Goal: Task Accomplishment & Management: Use online tool/utility

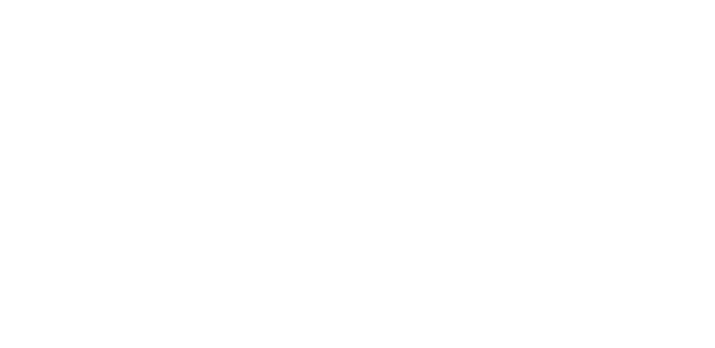
click at [79, 0] on html at bounding box center [357, 0] width 715 height 0
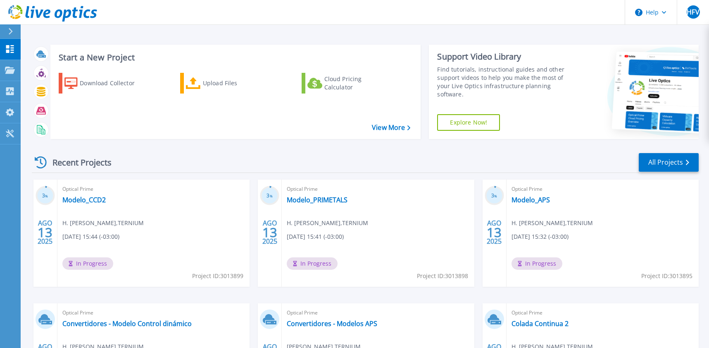
click at [88, 263] on span "In Progress" at bounding box center [87, 263] width 51 height 12
click at [92, 201] on link "Modelo_CCD2" at bounding box center [83, 200] width 43 height 8
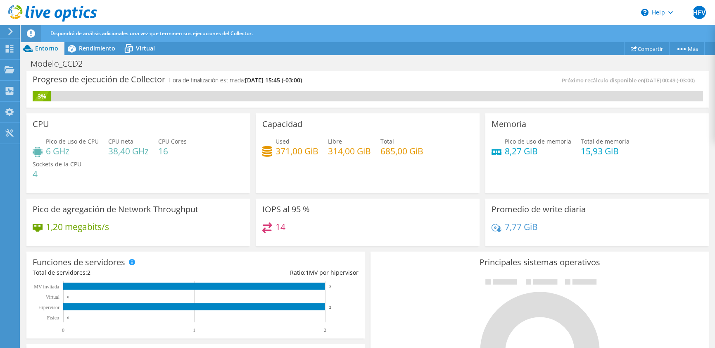
scroll to position [3, 0]
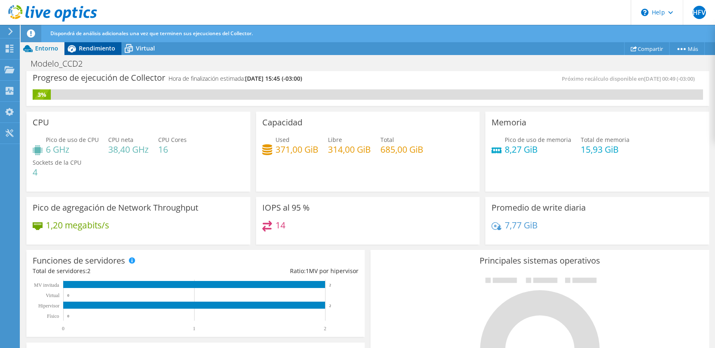
click at [74, 47] on icon at bounding box center [72, 48] width 8 height 7
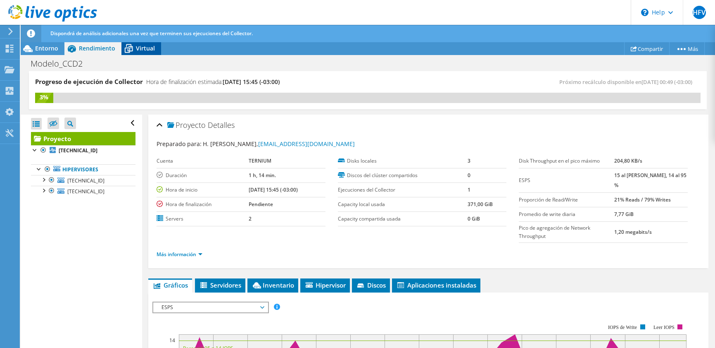
click at [142, 48] on span "Virtual" at bounding box center [145, 48] width 19 height 8
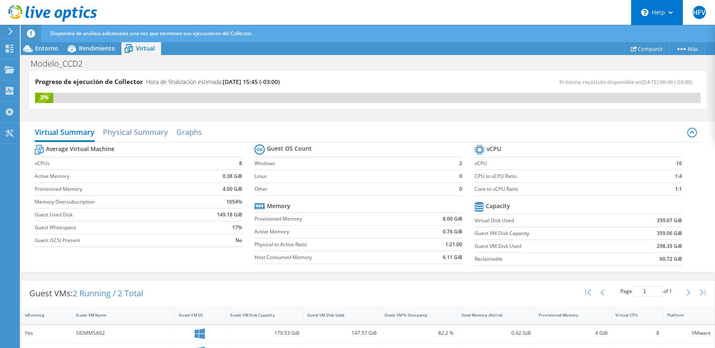
click at [654, 18] on div "\n Help" at bounding box center [657, 12] width 52 height 25
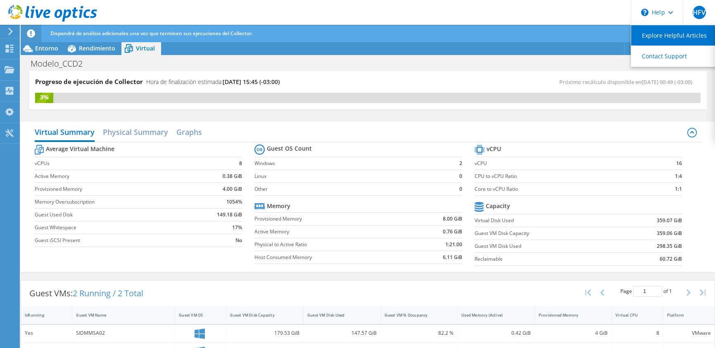
click at [651, 38] on link "Explore Helpful Articles" at bounding box center [678, 35] width 92 height 20
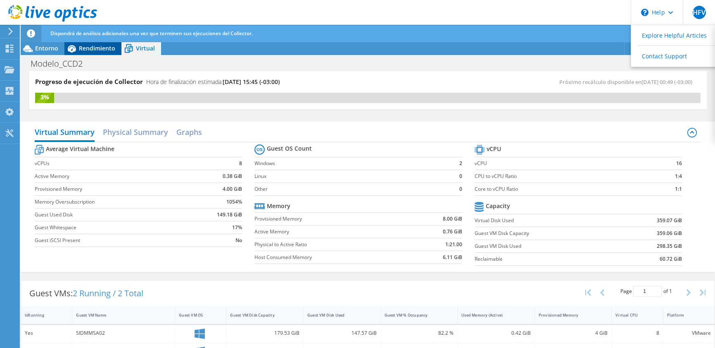
click at [105, 50] on span "Rendimiento" at bounding box center [97, 48] width 36 height 8
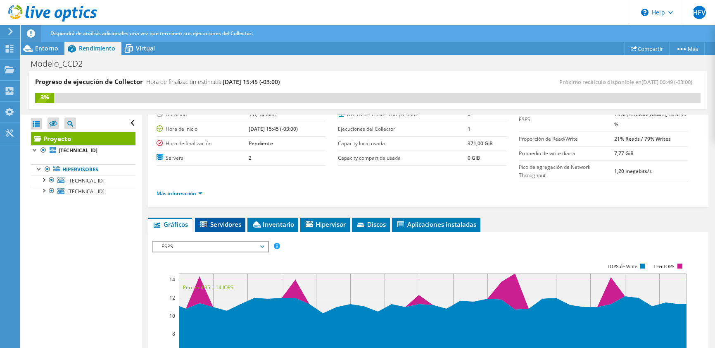
click at [235, 221] on span "Servidores" at bounding box center [220, 224] width 42 height 8
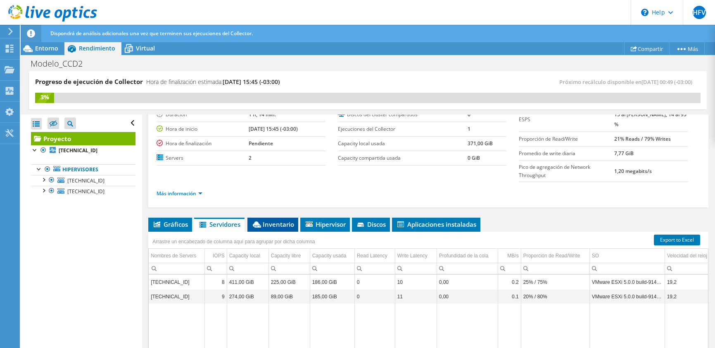
click at [268, 226] on span "Inventario" at bounding box center [273, 224] width 43 height 8
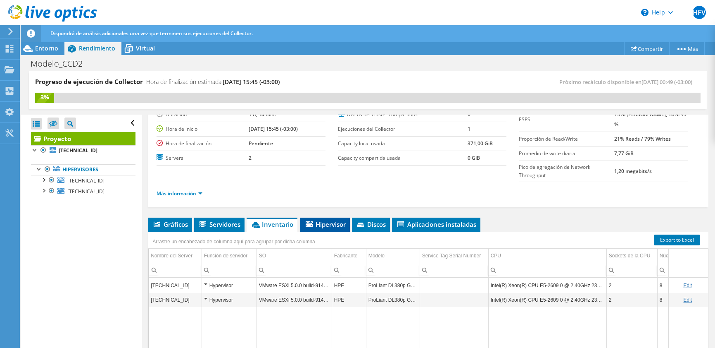
click at [316, 224] on span "Hipervisor" at bounding box center [325, 224] width 41 height 8
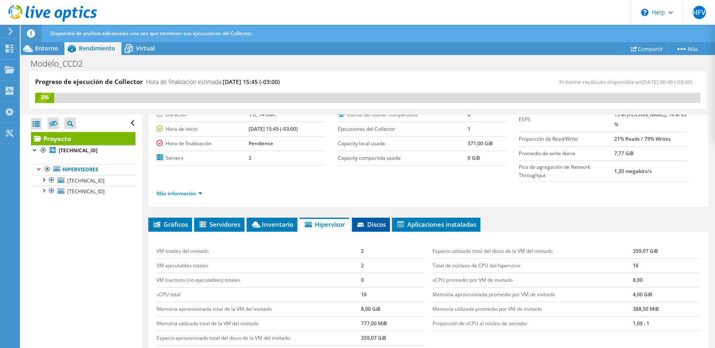
click at [381, 223] on span "Discos" at bounding box center [371, 224] width 30 height 8
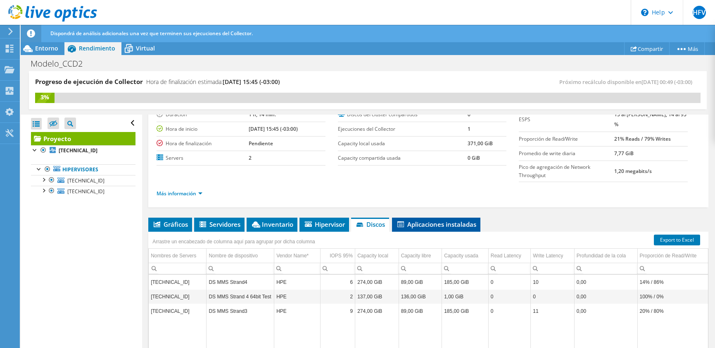
click at [434, 224] on span "Aplicaciones instaladas" at bounding box center [436, 224] width 80 height 8
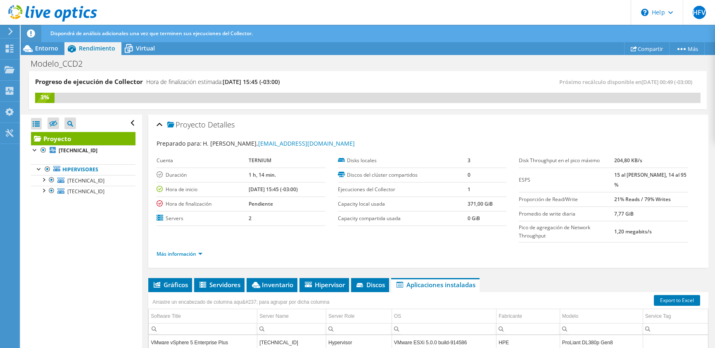
scroll to position [0, 0]
click at [43, 43] on div "Entorno" at bounding box center [43, 48] width 44 height 13
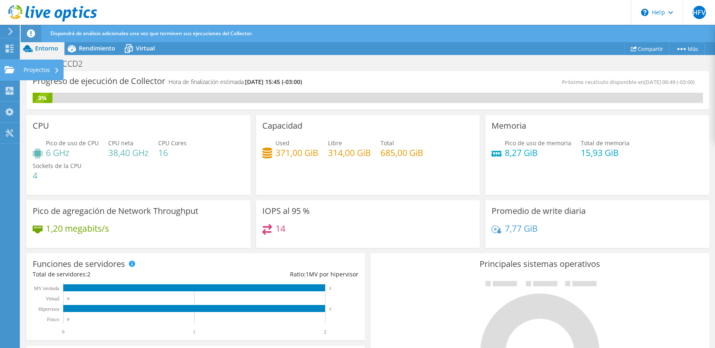
click at [6, 66] on icon at bounding box center [10, 70] width 10 height 8
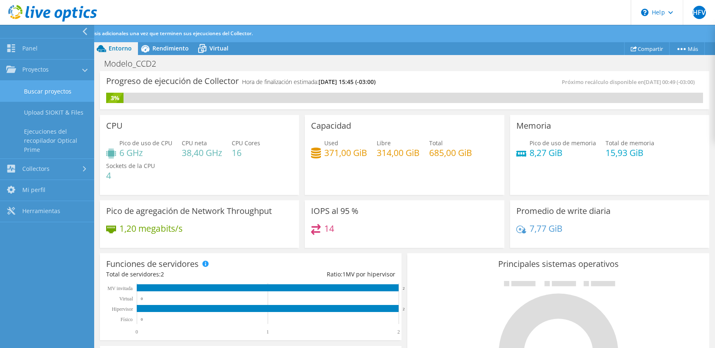
click at [19, 92] on link "Buscar proyectos" at bounding box center [47, 91] width 94 height 21
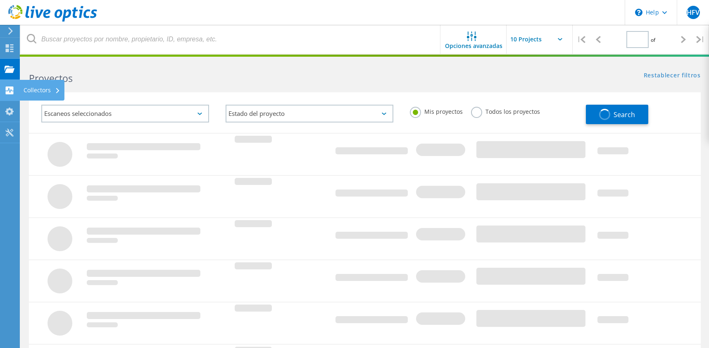
type input "1"
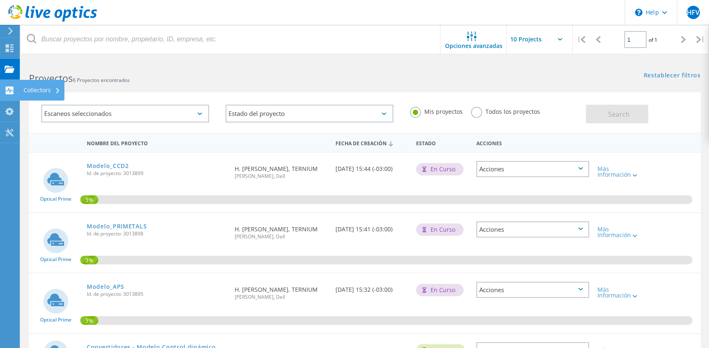
click at [8, 87] on use at bounding box center [10, 90] width 8 height 8
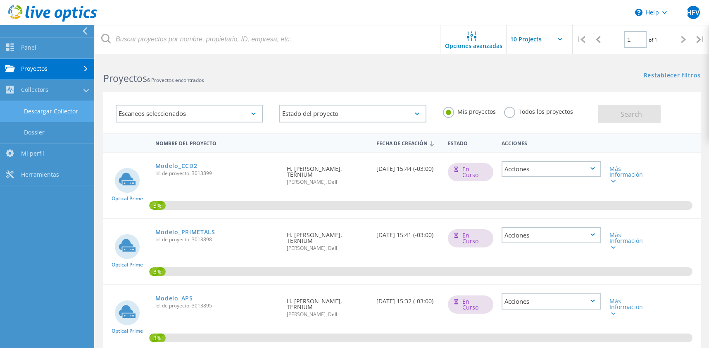
click at [13, 104] on link "Descargar Collector" at bounding box center [47, 111] width 94 height 21
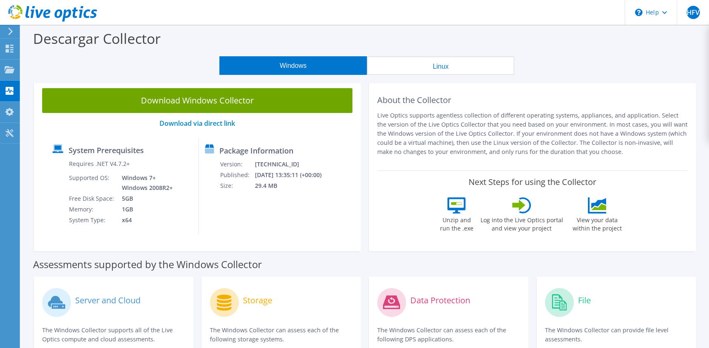
click at [443, 67] on button "Linux" at bounding box center [441, 65] width 148 height 19
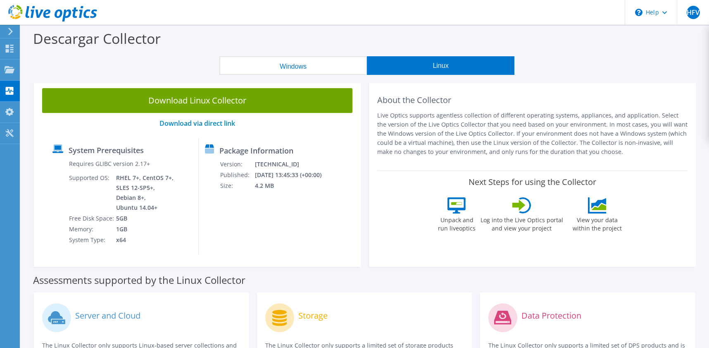
click at [314, 69] on button "Windows" at bounding box center [293, 65] width 148 height 19
